Goal: Task Accomplishment & Management: Complete application form

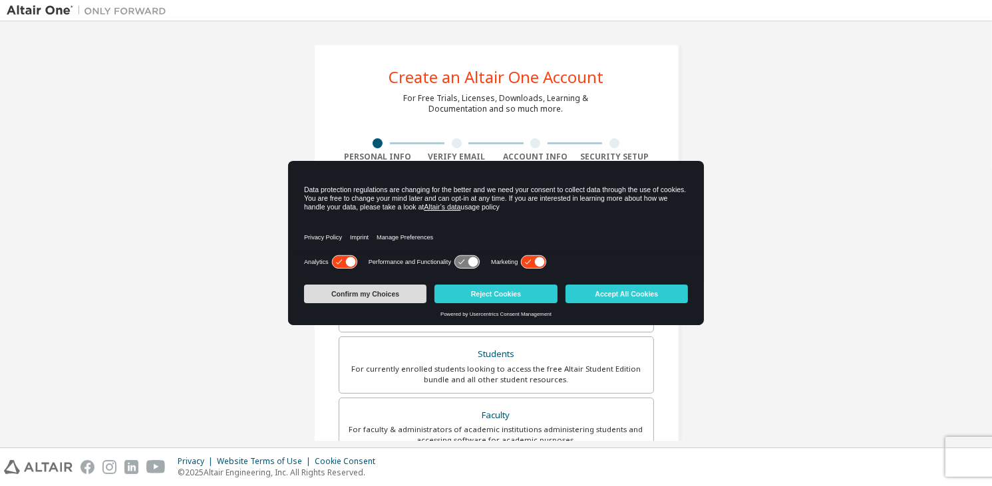
click at [382, 295] on button "Confirm my Choices" at bounding box center [365, 294] width 122 height 19
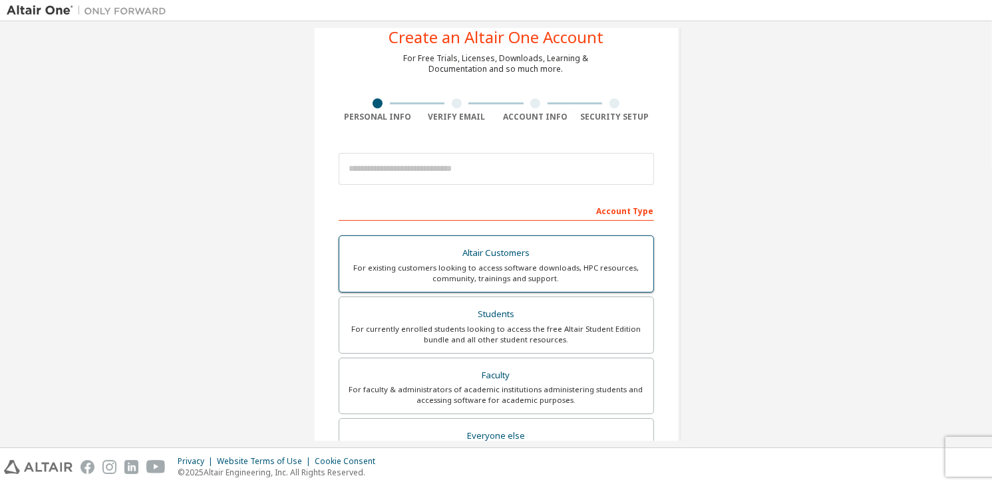
scroll to position [40, 0]
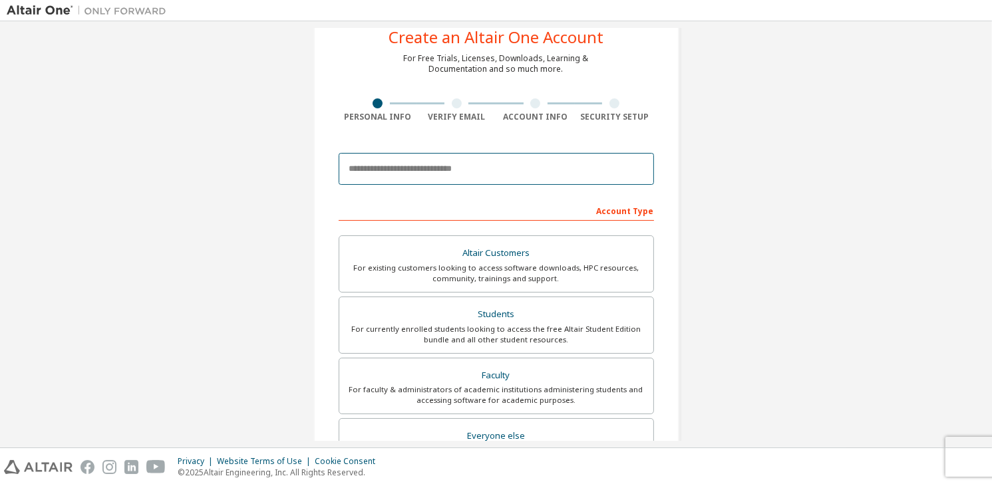
click at [513, 160] on input "email" at bounding box center [496, 169] width 315 height 32
type input "**********"
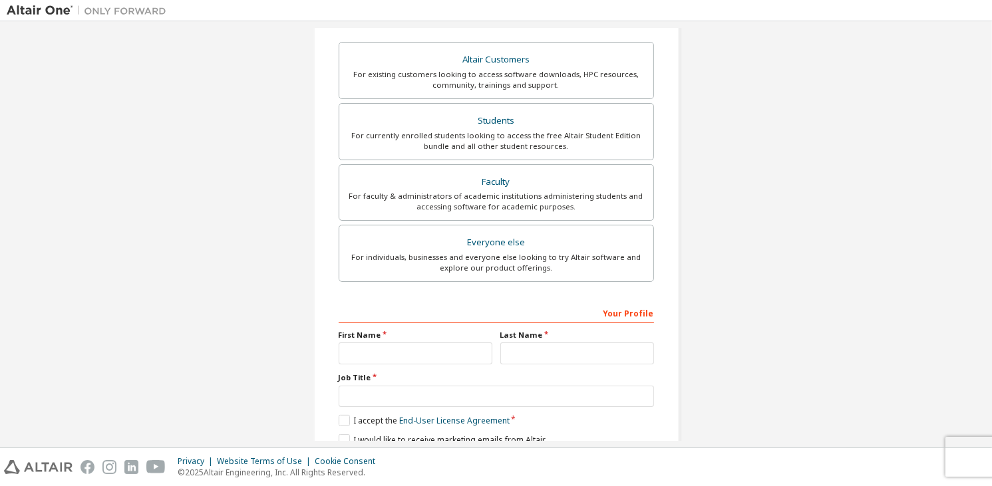
scroll to position [234, 0]
click at [500, 130] on div "For currently enrolled students looking to access the free Altair Student Editi…" at bounding box center [496, 140] width 298 height 21
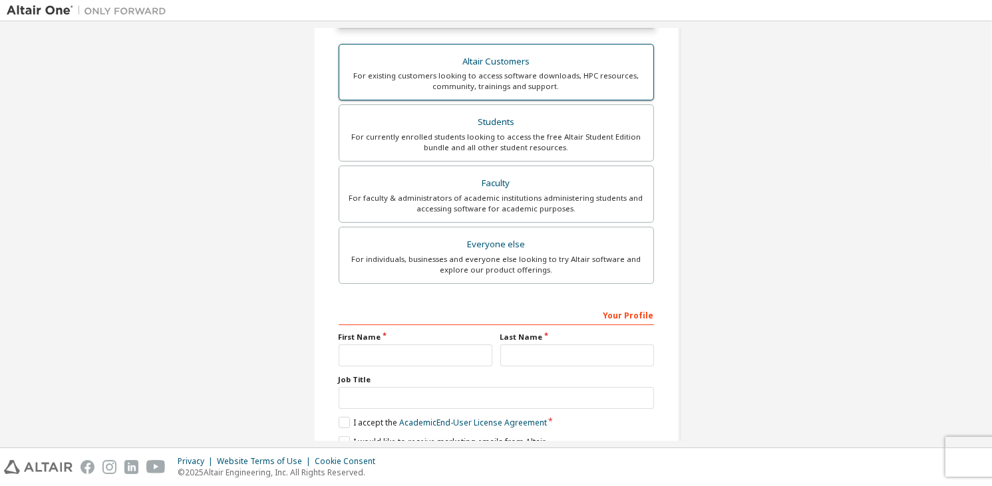
scroll to position [271, 0]
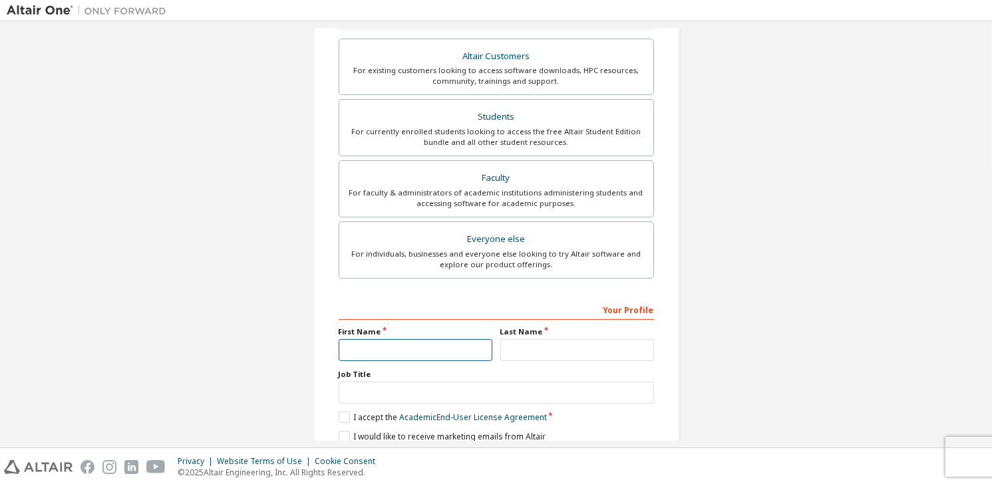
click at [450, 353] on input "text" at bounding box center [416, 350] width 154 height 22
type input "****"
click at [521, 341] on input "text" at bounding box center [577, 350] width 154 height 22
type input "***"
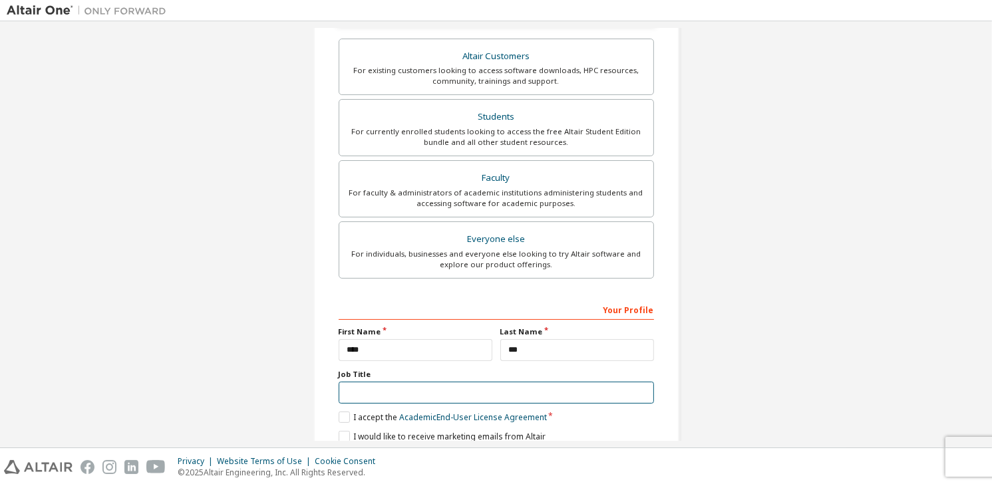
click at [464, 398] on input "text" at bounding box center [496, 393] width 315 height 22
type input "*******"
click at [340, 404] on div "Your Profile First Name **** Last Name *** Job Title ******* Please provide Sta…" at bounding box center [496, 385] width 315 height 172
click at [339, 412] on label "I accept the Academic End-User License Agreement" at bounding box center [443, 417] width 208 height 11
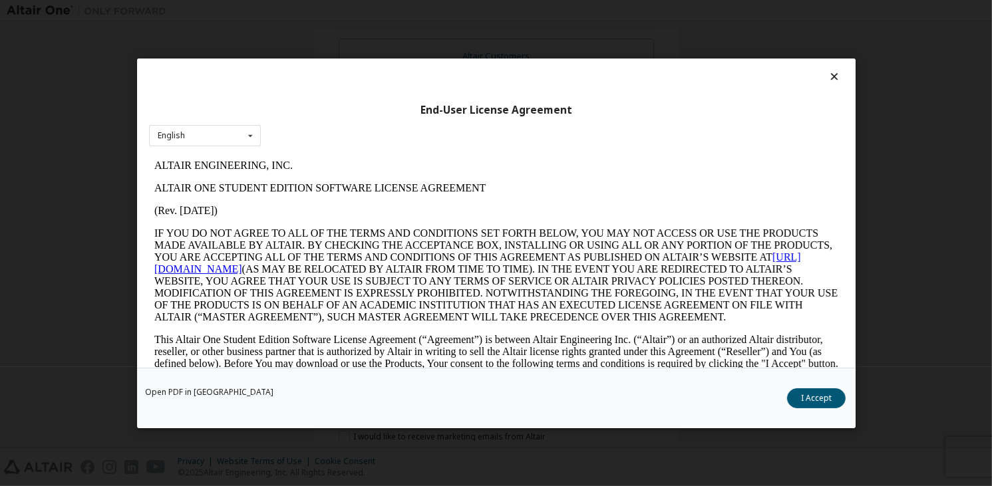
scroll to position [0, 0]
click at [826, 391] on button "I Accept" at bounding box center [816, 398] width 59 height 20
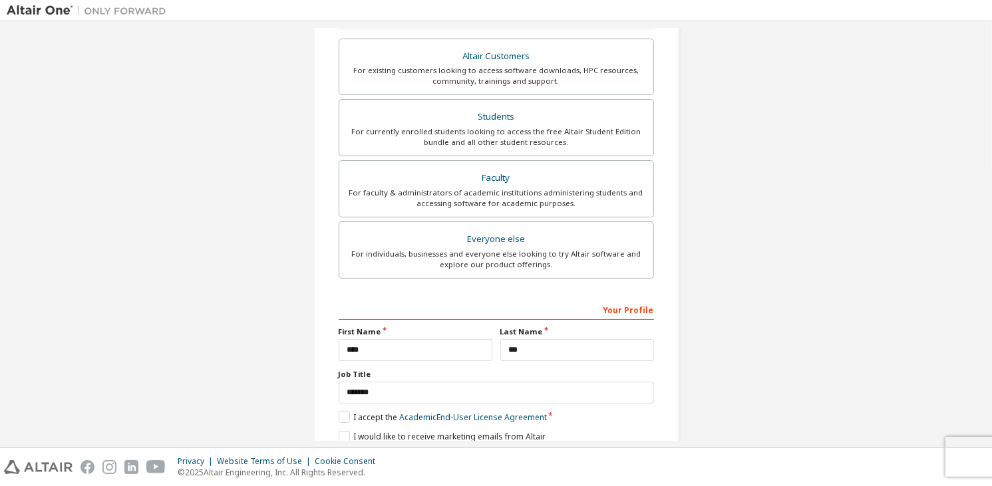
scroll to position [323, 0]
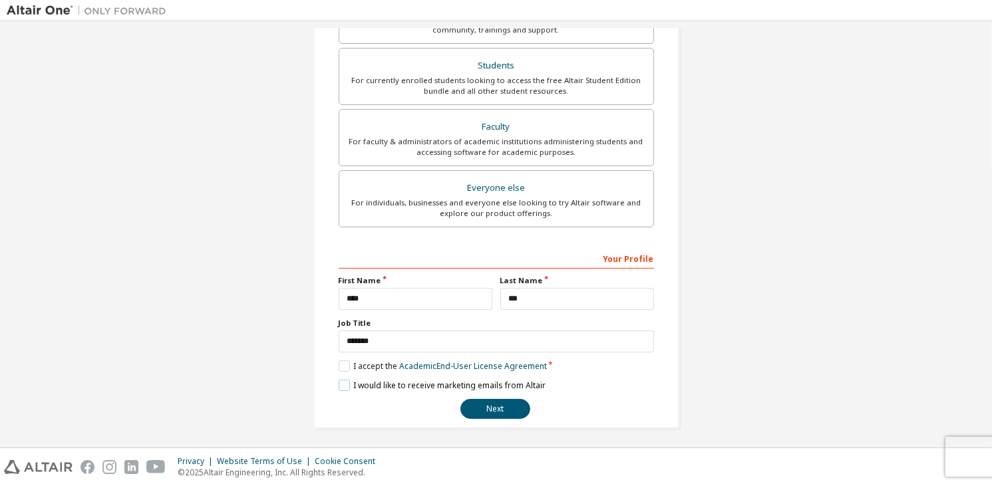
click at [339, 383] on label "I would like to receive marketing emails from Altair" at bounding box center [442, 385] width 207 height 11
click at [499, 407] on button "Next" at bounding box center [495, 409] width 70 height 20
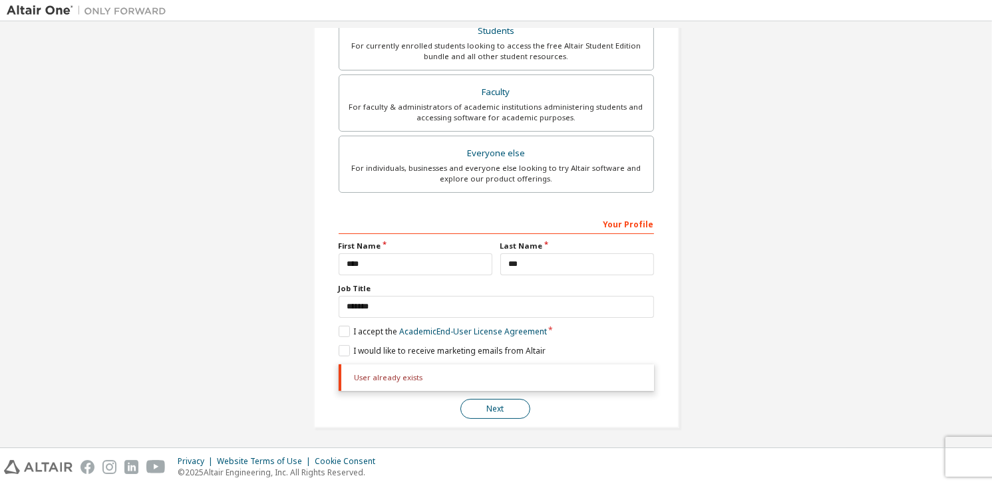
click at [495, 408] on button "Next" at bounding box center [495, 409] width 70 height 20
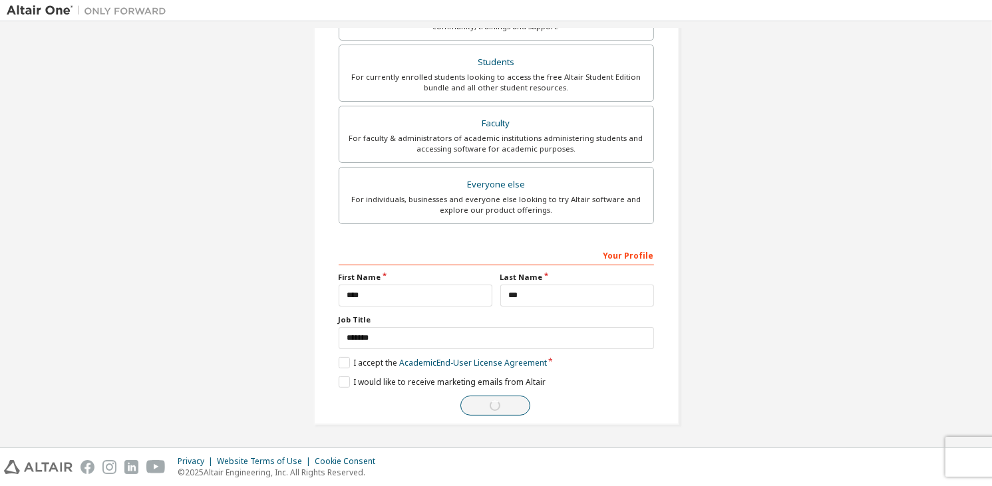
scroll to position [323, 0]
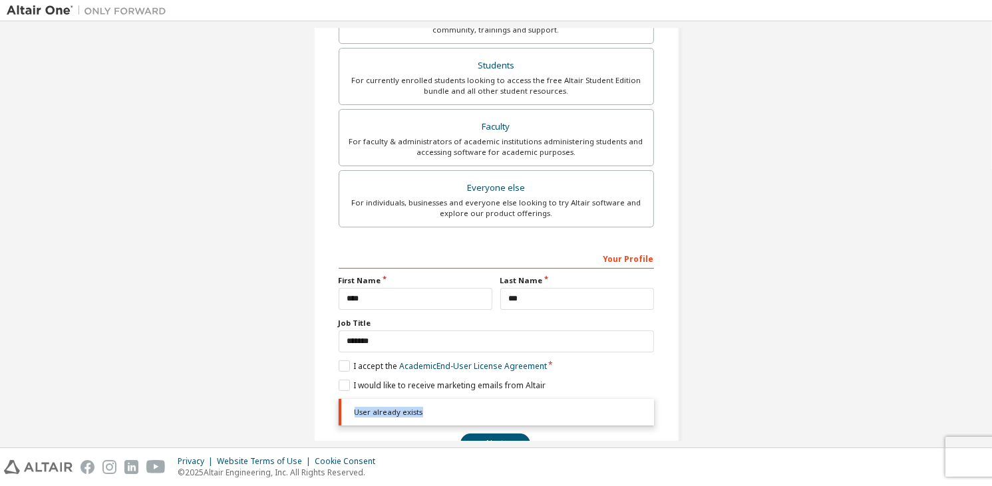
drag, startPoint x: 353, startPoint y: 408, endPoint x: 426, endPoint y: 401, distance: 72.9
click at [426, 401] on div "User already exists" at bounding box center [496, 412] width 315 height 27
click at [380, 390] on button "Dịch" at bounding box center [381, 392] width 48 height 24
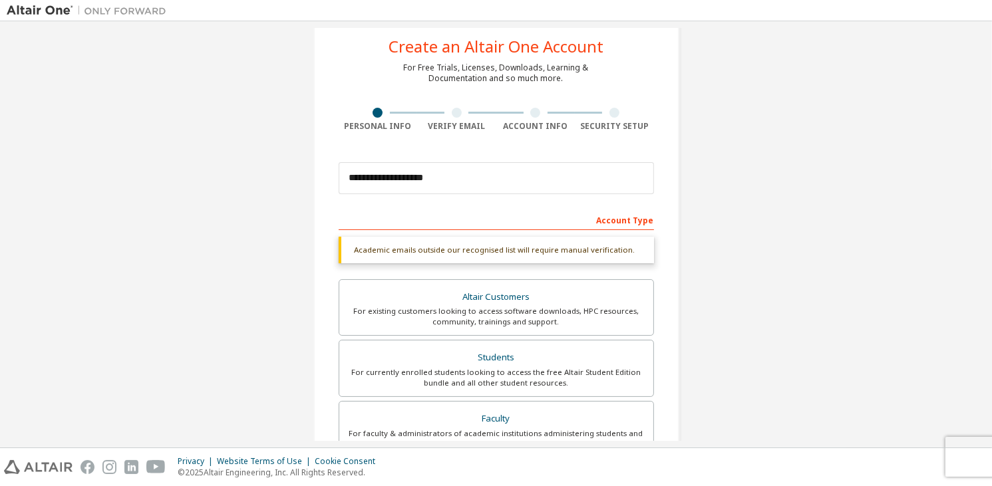
scroll to position [0, 0]
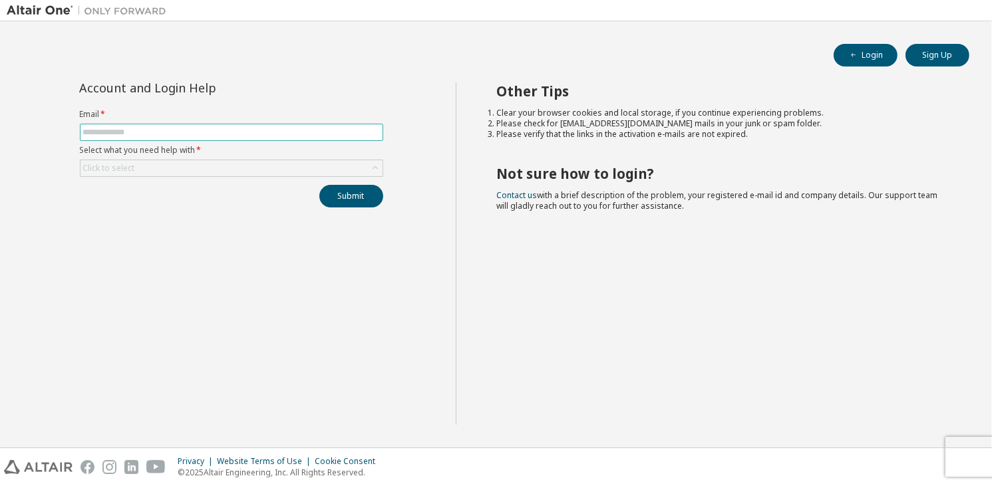
click at [298, 133] on input "text" at bounding box center [231, 132] width 297 height 11
type input "**********"
click at [241, 161] on div "Click to select" at bounding box center [231, 168] width 302 height 16
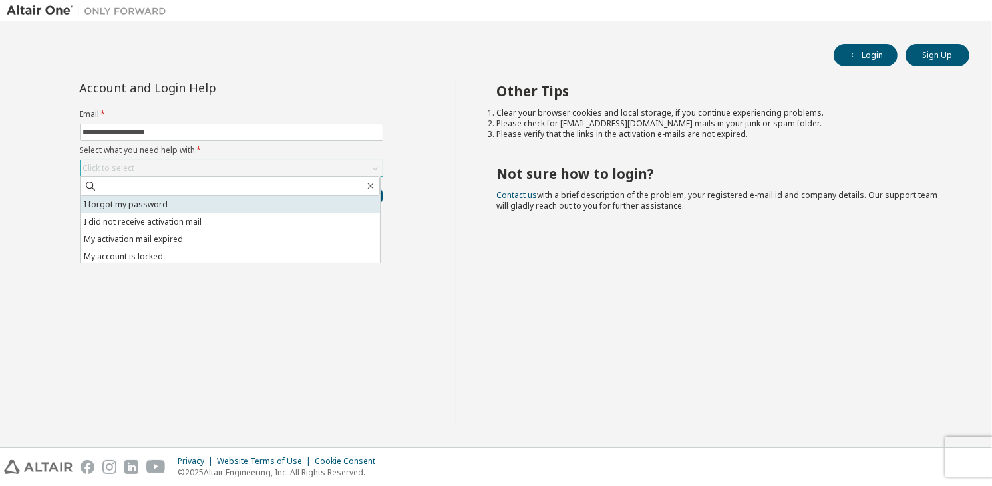
click at [181, 205] on li "I forgot my password" at bounding box center [229, 204] width 299 height 17
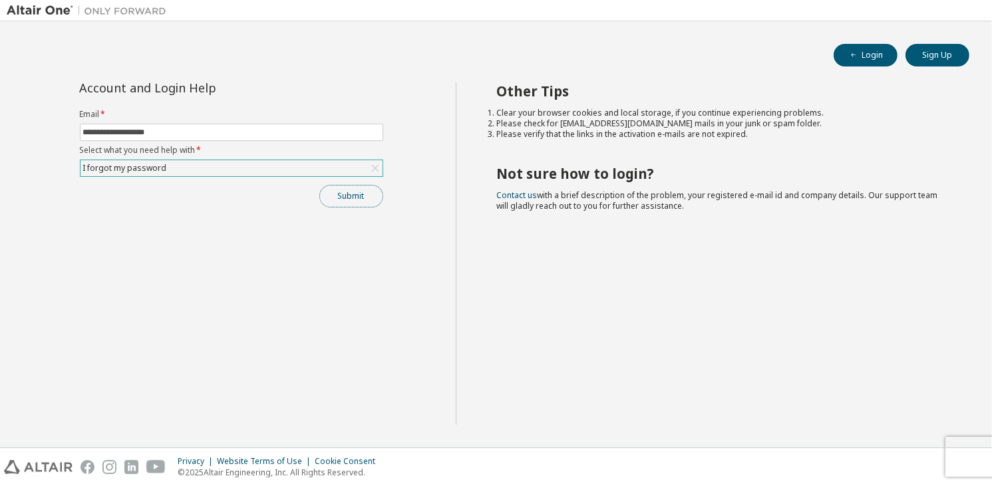
click at [338, 186] on button "Submit" at bounding box center [351, 196] width 64 height 23
click at [359, 192] on button "Submit" at bounding box center [351, 196] width 64 height 23
